Goal: Task Accomplishment & Management: Complete application form

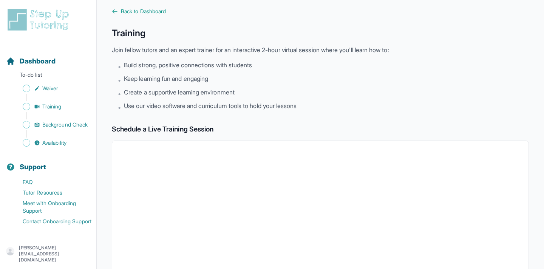
scroll to position [6, 0]
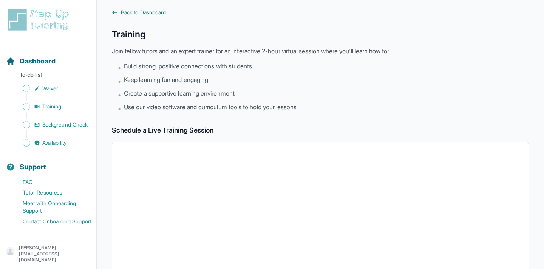
click at [156, 10] on span "Back to Dashboard" at bounding box center [143, 13] width 45 height 8
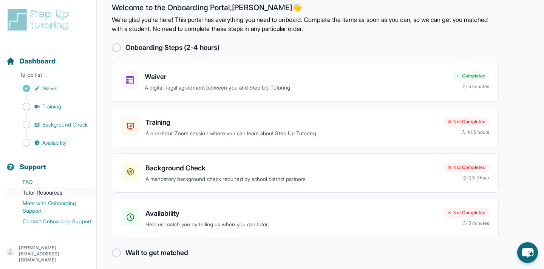
scroll to position [13, 0]
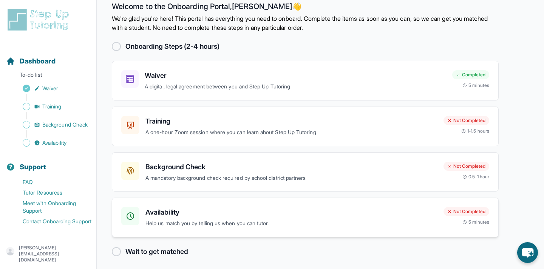
click at [208, 214] on h3 "Availability" at bounding box center [291, 212] width 292 height 11
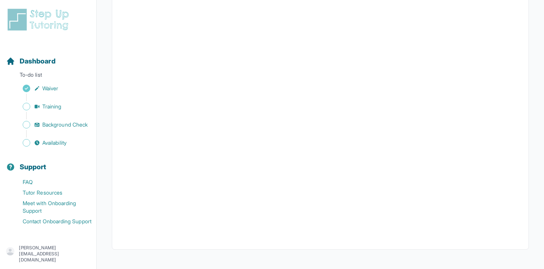
scroll to position [163, 0]
click at [63, 144] on span "Availability" at bounding box center [54, 143] width 24 height 8
click at [63, 143] on span "Availability" at bounding box center [54, 143] width 24 height 8
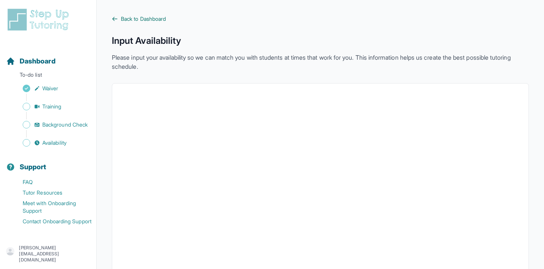
click at [136, 17] on span "Back to Dashboard" at bounding box center [143, 19] width 45 height 8
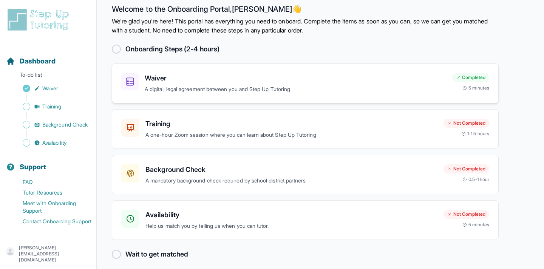
scroll to position [14, 0]
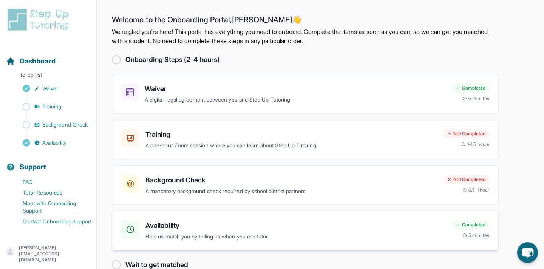
click at [180, 223] on h3 "Availability" at bounding box center [295, 225] width 301 height 11
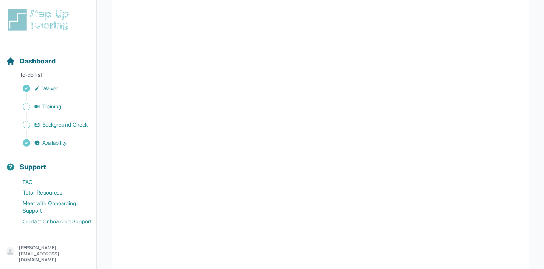
scroll to position [111, 0]
click at [49, 144] on span "Availability" at bounding box center [54, 143] width 24 height 8
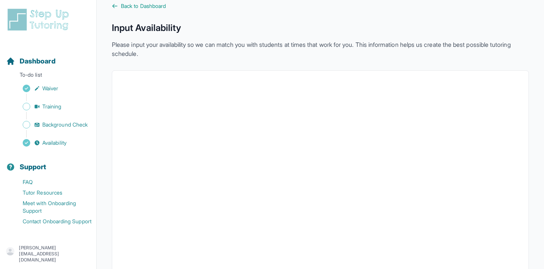
scroll to position [0, 0]
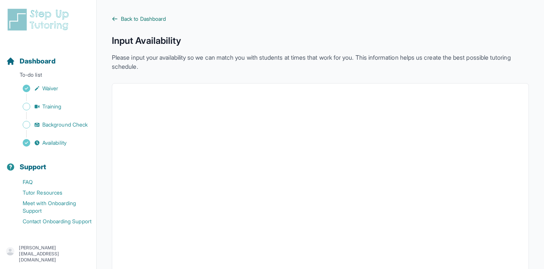
click at [162, 15] on span "Back to Dashboard" at bounding box center [143, 19] width 45 height 8
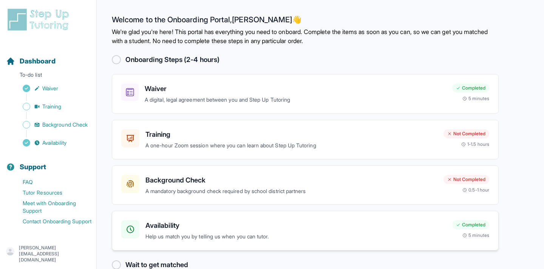
click at [162, 224] on h3 "Availability" at bounding box center [295, 225] width 301 height 11
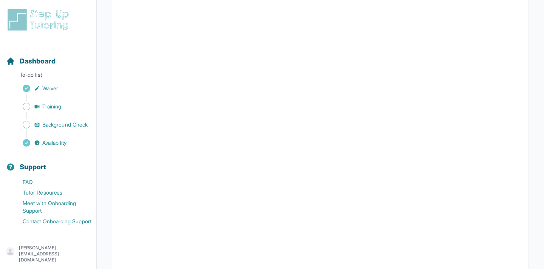
scroll to position [134, 0]
click at [66, 127] on span "Background Check" at bounding box center [64, 125] width 45 height 8
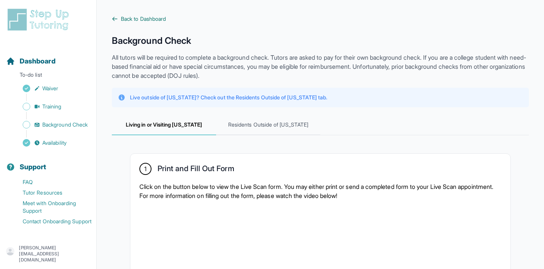
click at [148, 17] on span "Back to Dashboard" at bounding box center [143, 19] width 45 height 8
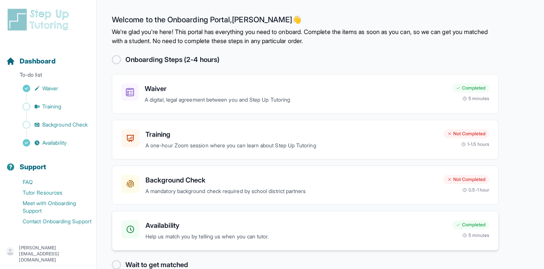
click at [163, 219] on div "Availability Help us match you by telling us when you can tutor. Completed 5 mi…" at bounding box center [305, 231] width 387 height 40
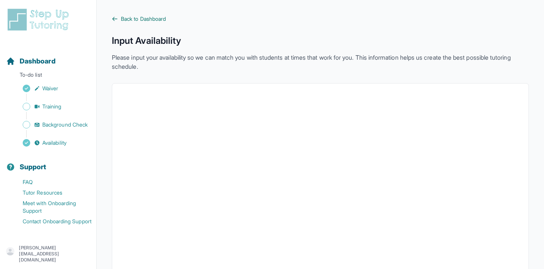
click at [141, 17] on span "Back to Dashboard" at bounding box center [143, 19] width 45 height 8
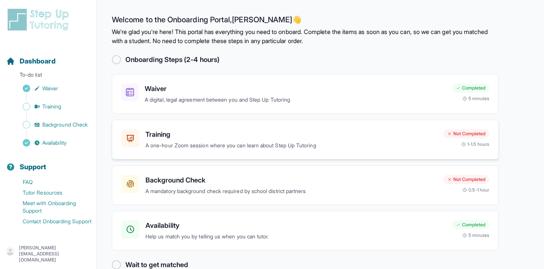
click at [173, 134] on h3 "Training" at bounding box center [291, 134] width 292 height 11
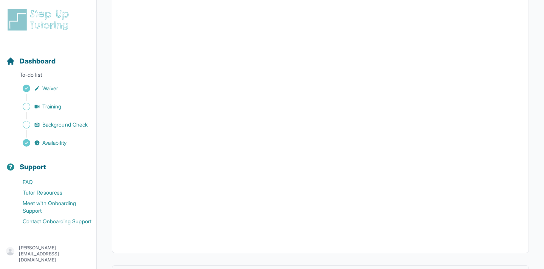
scroll to position [263, 0]
click at [41, 141] on link "Availability" at bounding box center [51, 142] width 90 height 11
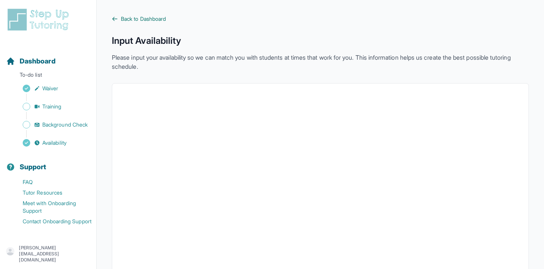
click at [157, 19] on span "Back to Dashboard" at bounding box center [143, 19] width 45 height 8
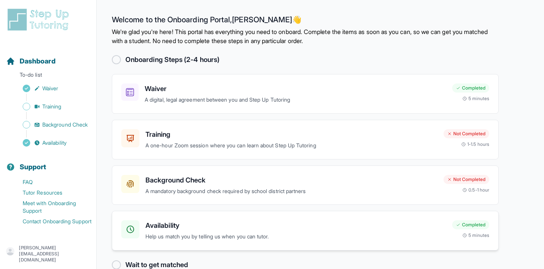
click at [182, 235] on p "Help us match you by telling us when you can tutor." at bounding box center [295, 236] width 301 height 9
click at [77, 252] on p "[PERSON_NAME][EMAIL_ADDRESS][DOMAIN_NAME]" at bounding box center [54, 254] width 71 height 18
click at [65, 238] on link "Sign Out" at bounding box center [49, 234] width 82 height 14
click at [359, 241] on div "Availability Help us match you by telling us when you can tutor. Completed 5 mi…" at bounding box center [305, 231] width 387 height 40
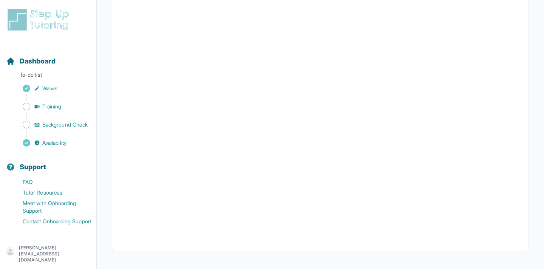
scroll to position [167, 0]
click at [64, 253] on p "[PERSON_NAME][EMAIL_ADDRESS][DOMAIN_NAME]" at bounding box center [54, 254] width 71 height 18
click at [62, 238] on link "Sign Out" at bounding box center [49, 234] width 82 height 14
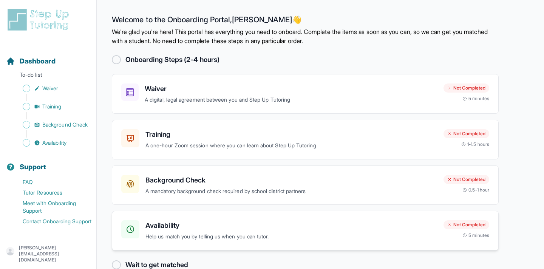
click at [188, 235] on p "Help us match you by telling us when you can tutor." at bounding box center [291, 236] width 292 height 9
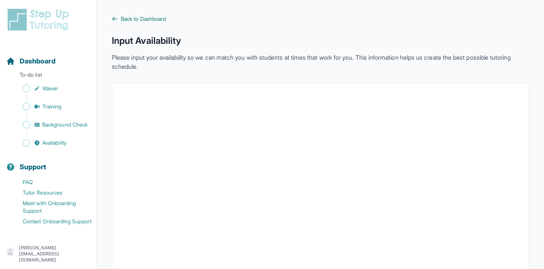
click at [161, 19] on span "Back to Dashboard" at bounding box center [143, 19] width 45 height 8
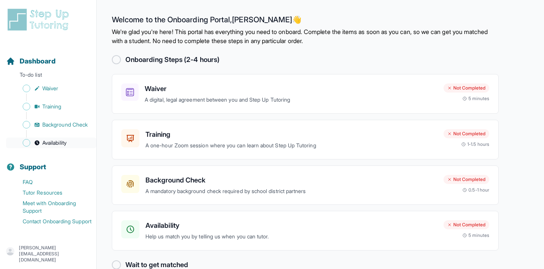
click at [62, 144] on span "Availability" at bounding box center [54, 143] width 24 height 8
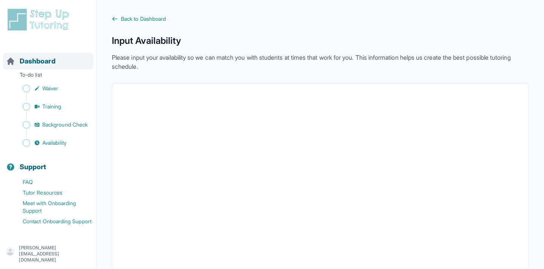
click at [54, 62] on span "Dashboard" at bounding box center [38, 61] width 36 height 11
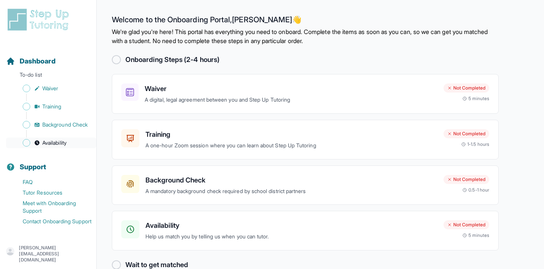
click at [62, 143] on span "Availability" at bounding box center [54, 143] width 24 height 8
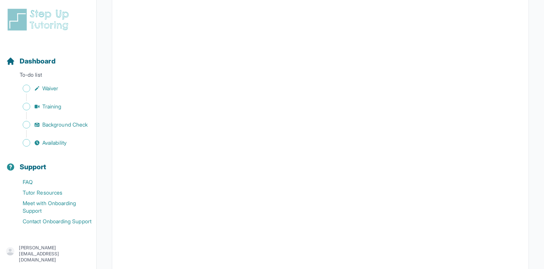
scroll to position [105, 0]
click at [45, 66] on span "Dashboard" at bounding box center [38, 61] width 36 height 11
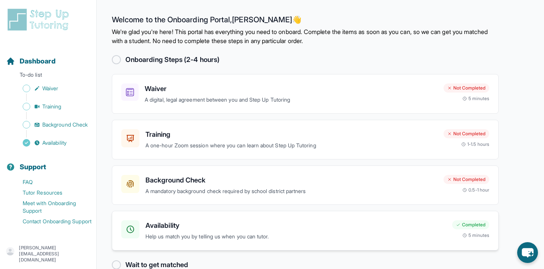
click at [270, 231] on h3 "Availability" at bounding box center [295, 225] width 301 height 11
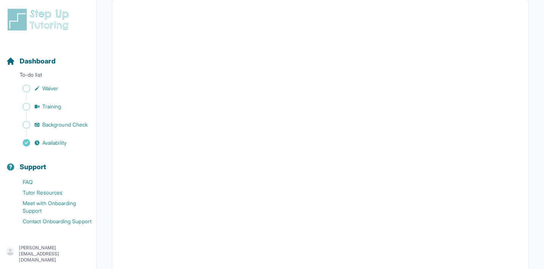
scroll to position [96, 0]
click at [54, 61] on span "Dashboard" at bounding box center [38, 61] width 36 height 11
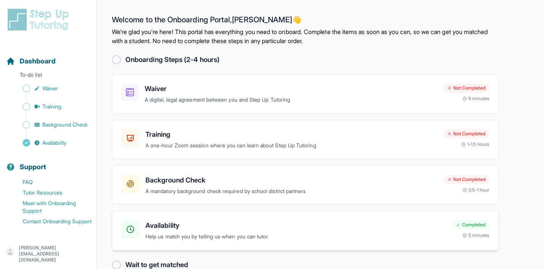
click at [177, 222] on h3 "Availability" at bounding box center [295, 225] width 301 height 11
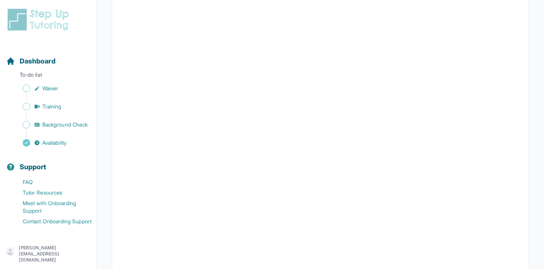
scroll to position [170, 0]
click at [52, 60] on span "Dashboard" at bounding box center [38, 61] width 36 height 11
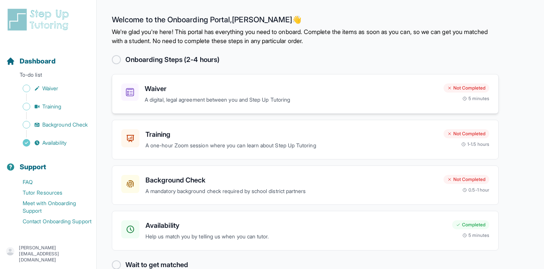
click at [160, 93] on h3 "Waiver" at bounding box center [291, 88] width 293 height 11
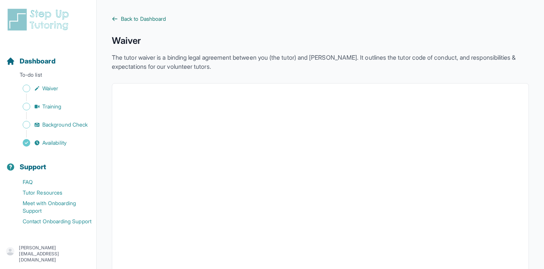
click at [138, 20] on span "Back to Dashboard" at bounding box center [143, 19] width 45 height 8
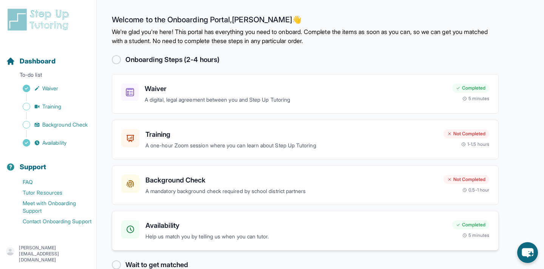
click at [171, 228] on h3 "Availability" at bounding box center [295, 225] width 301 height 11
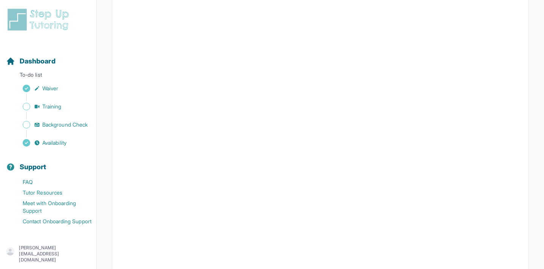
scroll to position [112, 0]
click at [50, 108] on span "Training" at bounding box center [51, 107] width 19 height 8
click at [182, 239] on button "I can't make any of these dates" at bounding box center [162, 239] width 83 height 9
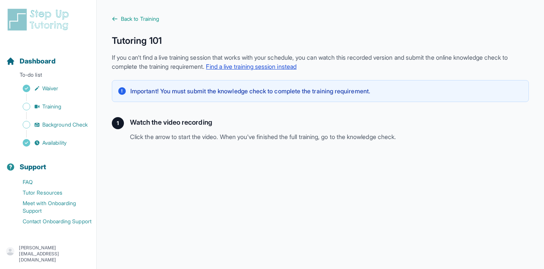
click at [236, 65] on link "Find a live training session instead" at bounding box center [251, 67] width 91 height 8
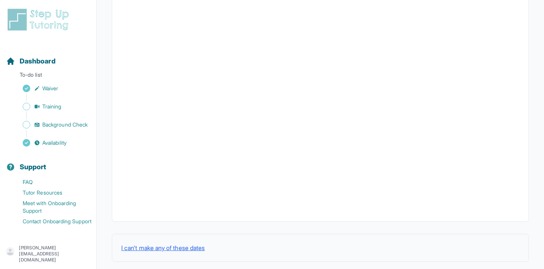
scroll to position [263, 0]
click at [184, 241] on button "I can't make any of these dates" at bounding box center [162, 239] width 83 height 9
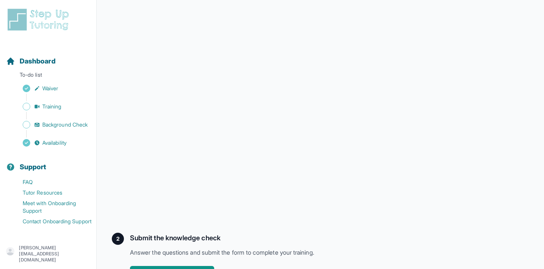
scroll to position [196, 0]
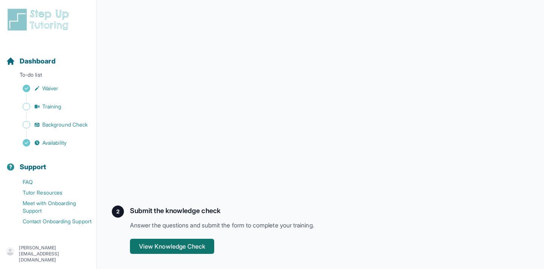
click at [202, 245] on button "View Knowledge Check" at bounding box center [172, 246] width 84 height 15
